Goal: Task Accomplishment & Management: Manage account settings

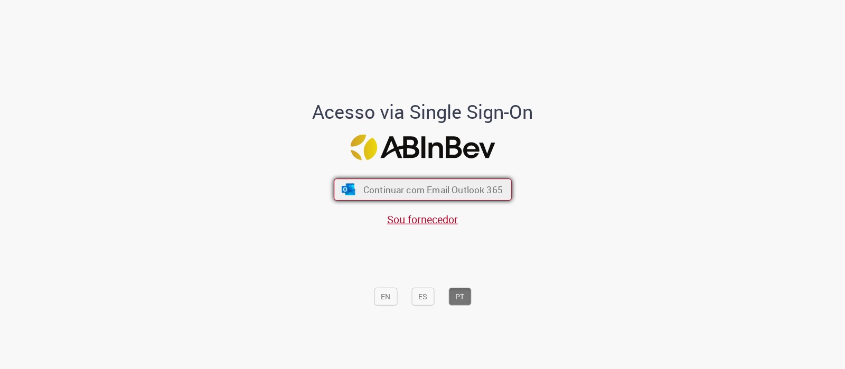
click at [421, 183] on button "Continuar com Email Outlook 365" at bounding box center [423, 190] width 178 height 22
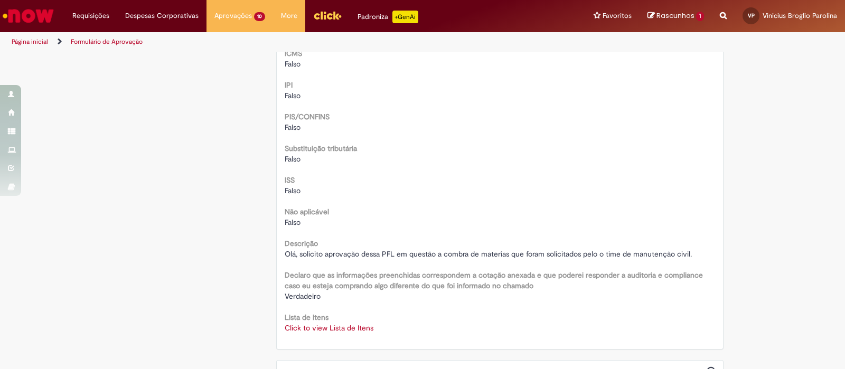
scroll to position [1255, 0]
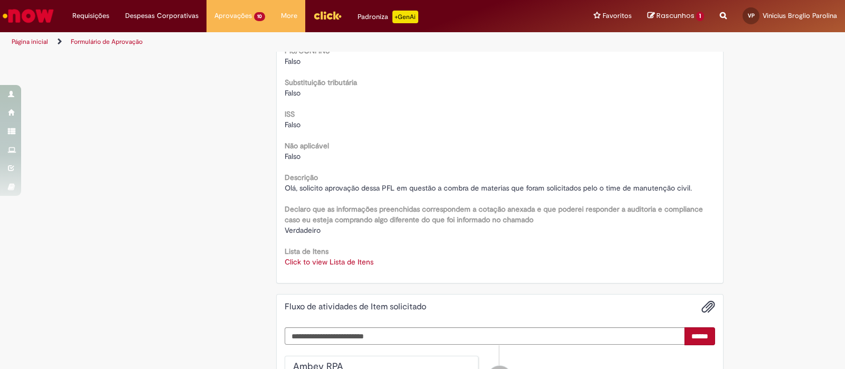
click at [351, 236] on link "Click to view Lista de Itens" at bounding box center [329, 262] width 89 height 10
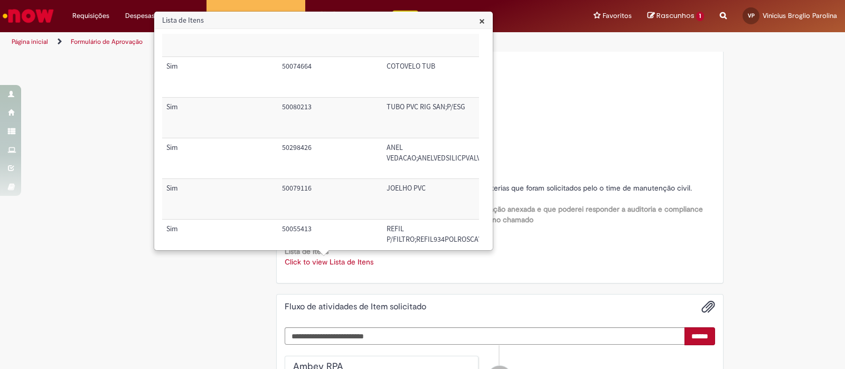
scroll to position [72, 0]
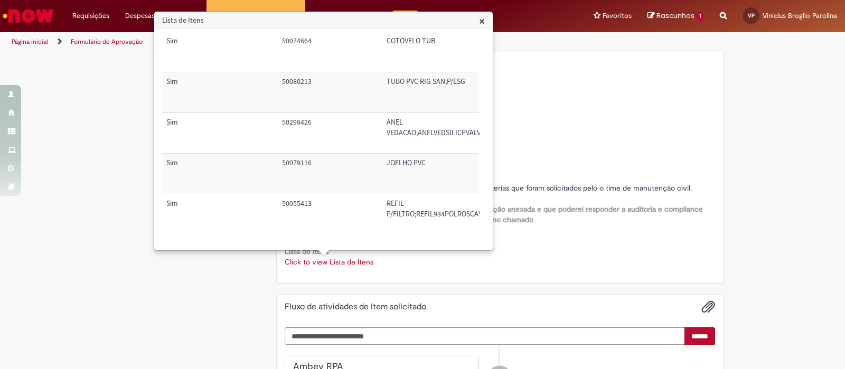
click at [540, 145] on div "Não aplicável Falso" at bounding box center [500, 150] width 431 height 24
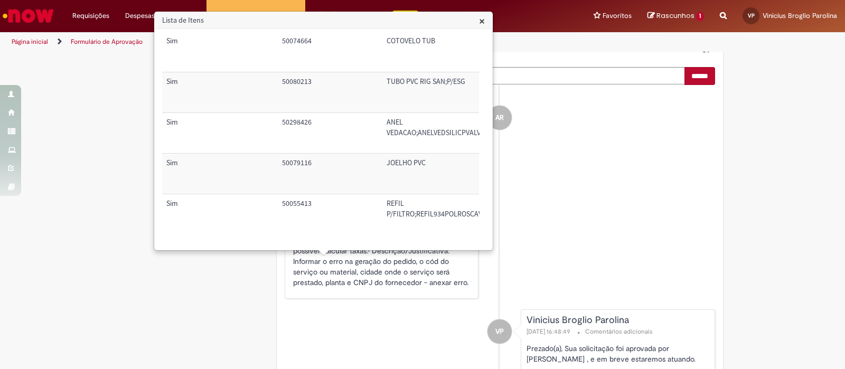
scroll to position [1519, 0]
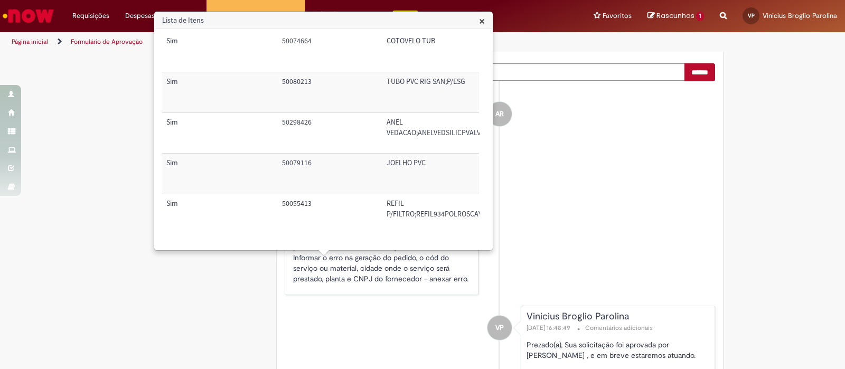
click at [487, 27] on h3 "Lista de Itens" at bounding box center [324, 20] width 338 height 17
click at [488, 20] on h3 "Lista de Itens" at bounding box center [324, 20] width 338 height 17
click at [480, 19] on span "×" at bounding box center [482, 21] width 6 height 14
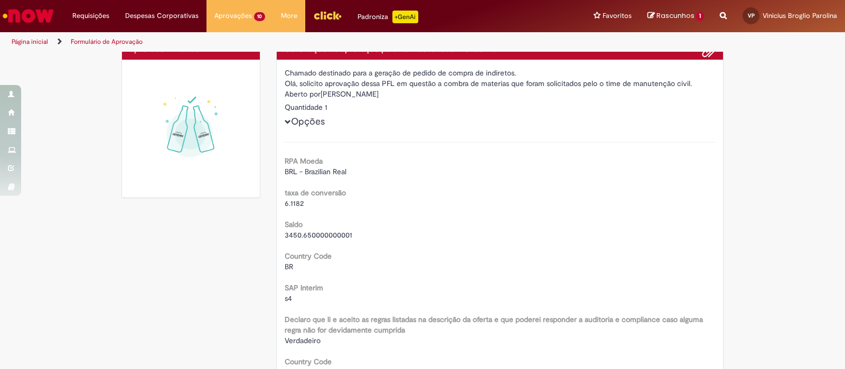
scroll to position [0, 0]
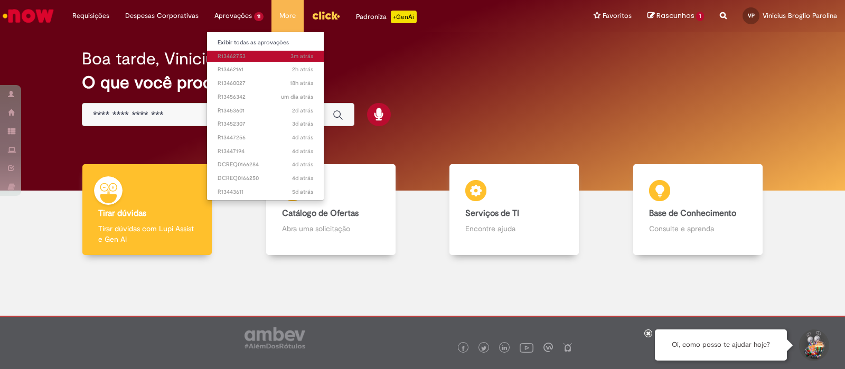
click at [245, 57] on span "3m atrás 3 minutos atrás R13462753" at bounding box center [266, 56] width 96 height 8
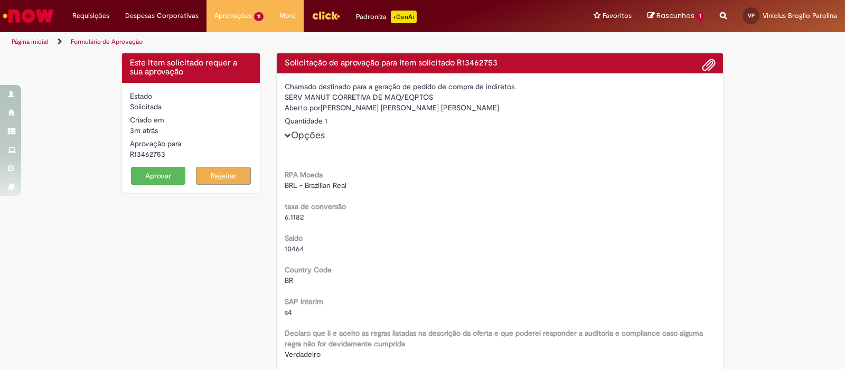
click at [153, 179] on button "Aprovar" at bounding box center [158, 176] width 55 height 18
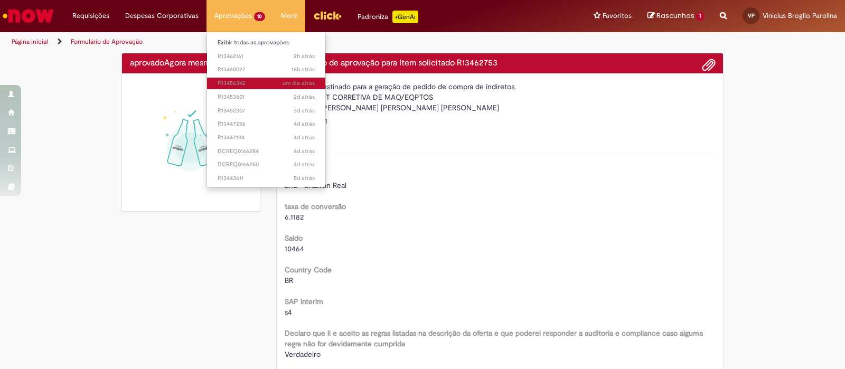
click at [239, 84] on span "um dia atrás um dia atrás R13456342" at bounding box center [266, 83] width 97 height 8
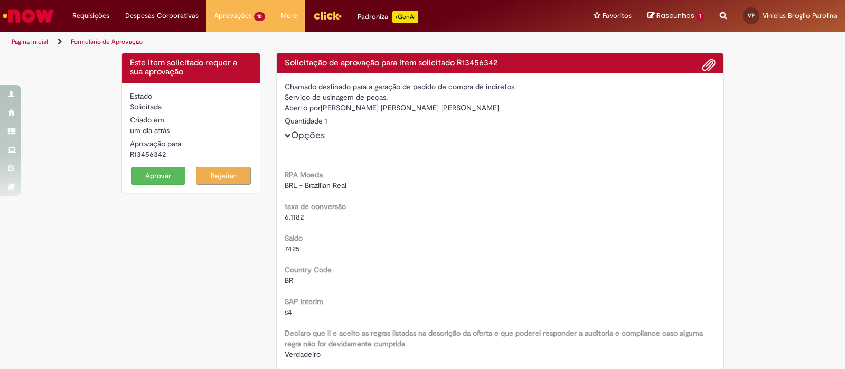
click at [162, 176] on button "Aprovar" at bounding box center [158, 176] width 55 height 18
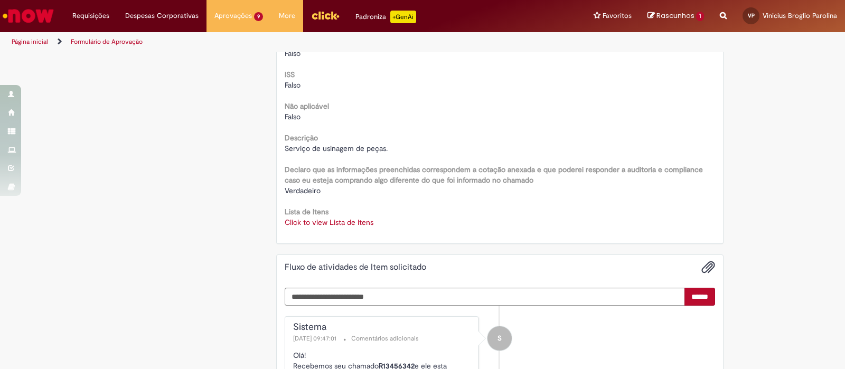
scroll to position [1137, 0]
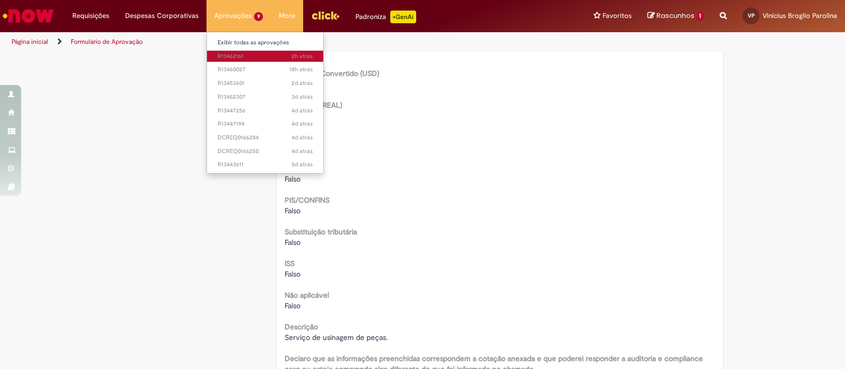
click at [245, 54] on span "2h atrás 2 horas atrás R13462161" at bounding box center [265, 56] width 95 height 8
click at [237, 55] on span "2h atrás 2 horas atrás R13462161" at bounding box center [265, 56] width 95 height 8
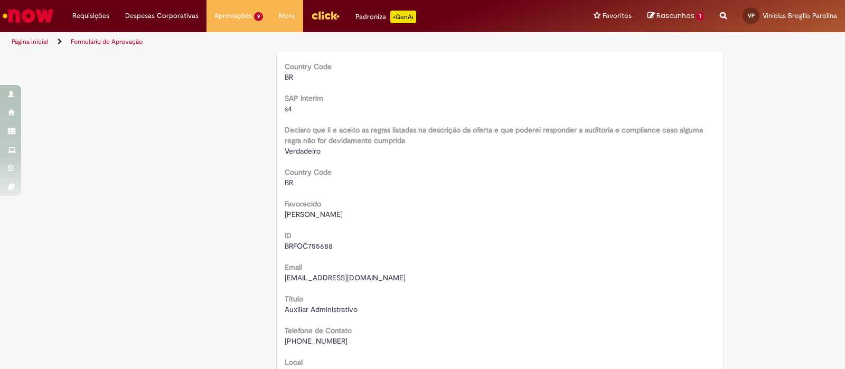
scroll to position [198, 0]
